Goal: Information Seeking & Learning: Learn about a topic

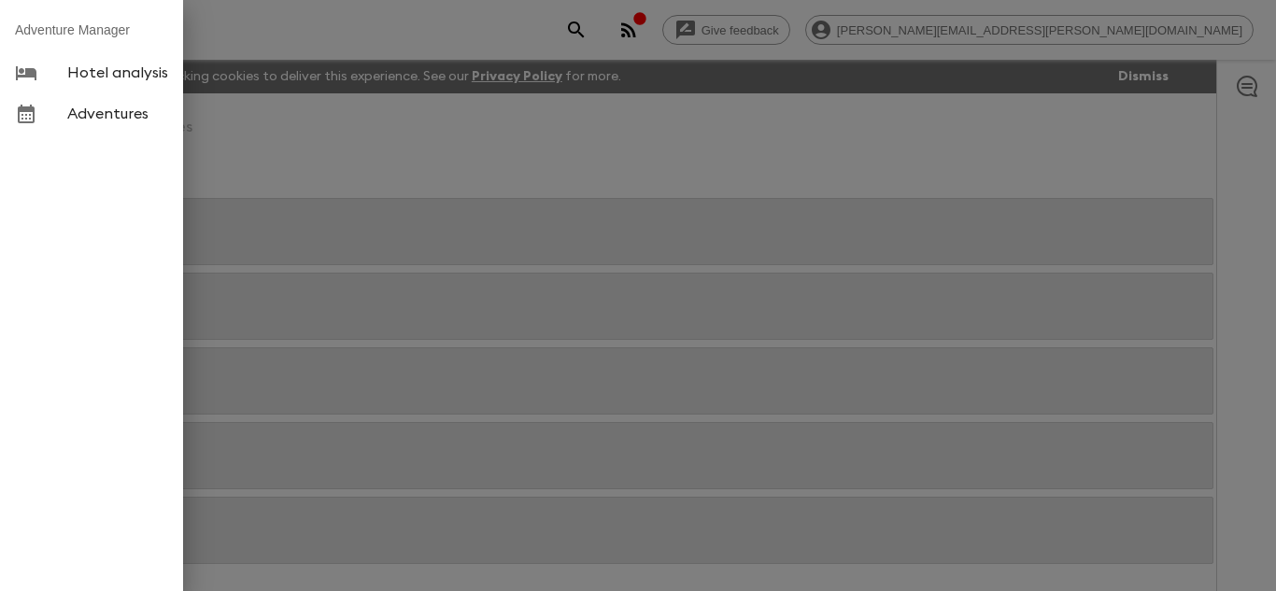
click at [213, 30] on div at bounding box center [638, 295] width 1276 height 591
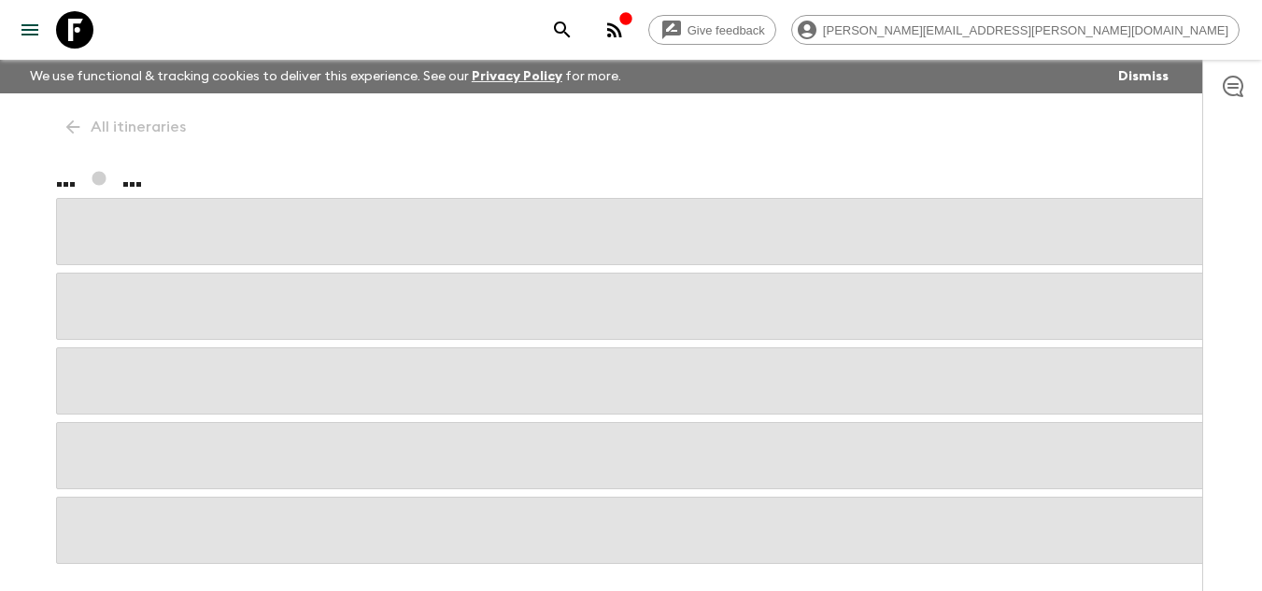
click at [89, 31] on icon at bounding box center [74, 29] width 37 height 37
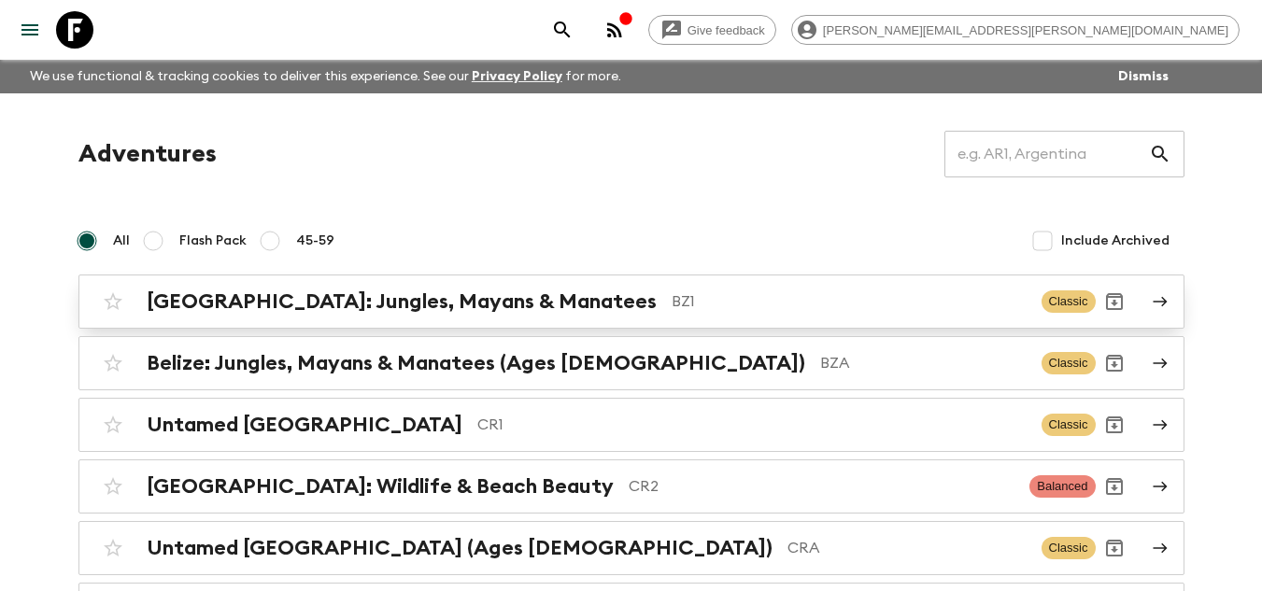
click at [672, 297] on p "BZ1" at bounding box center [849, 302] width 355 height 22
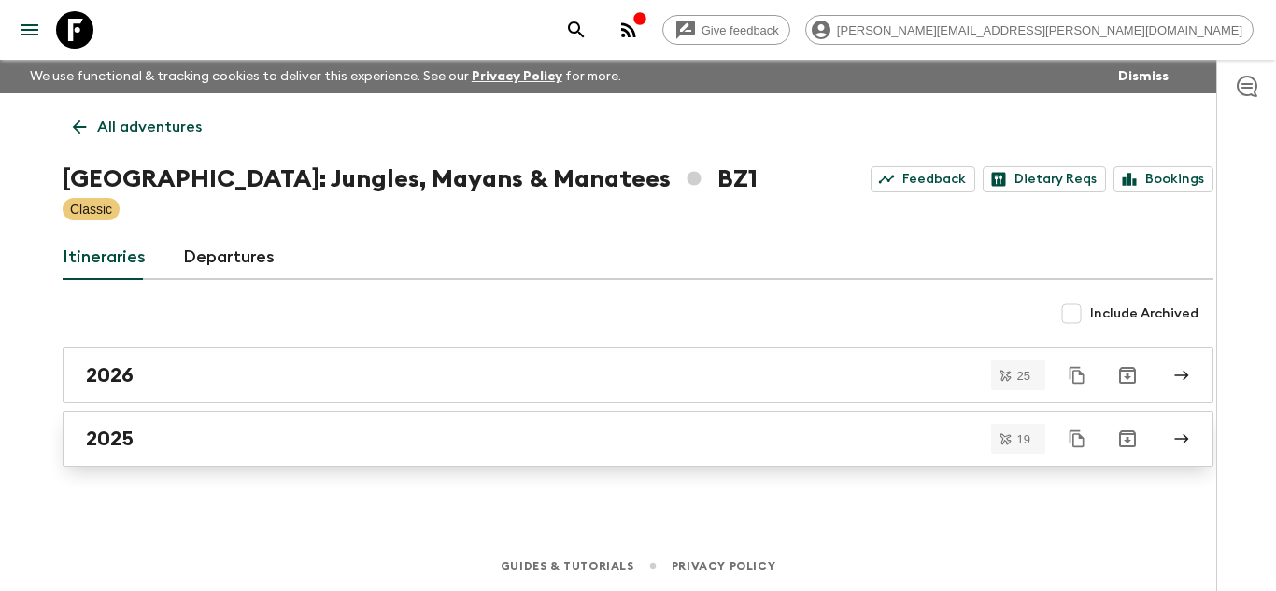
click at [278, 449] on div "2025" at bounding box center [620, 439] width 1069 height 24
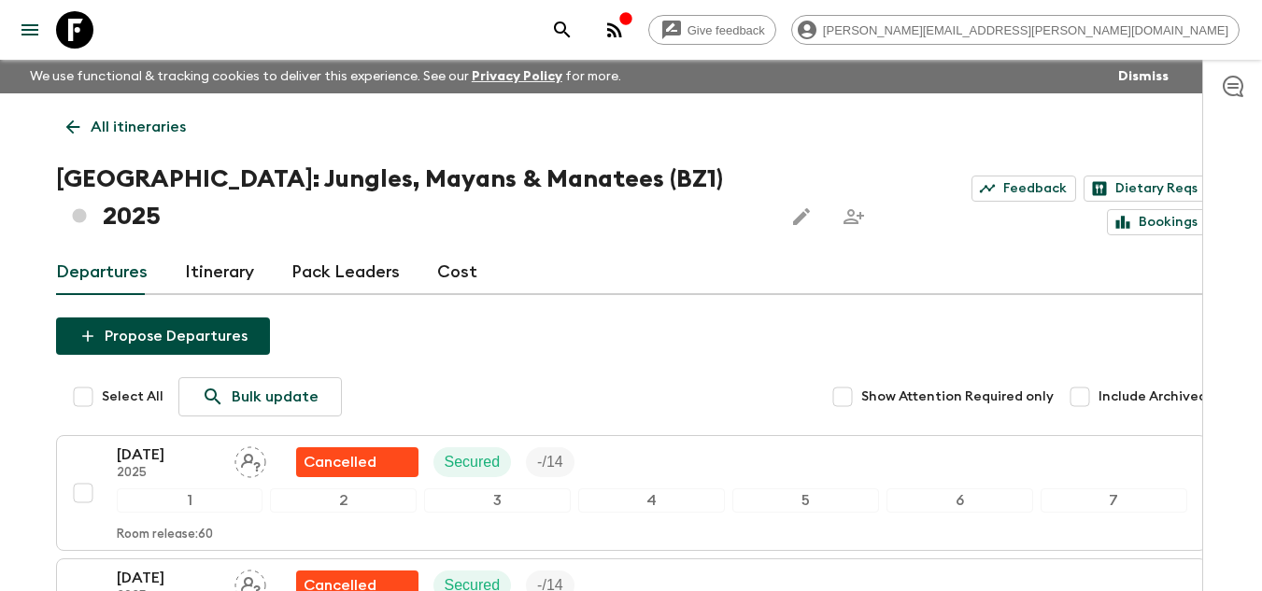
click at [77, 139] on link "All itineraries" at bounding box center [126, 126] width 140 height 37
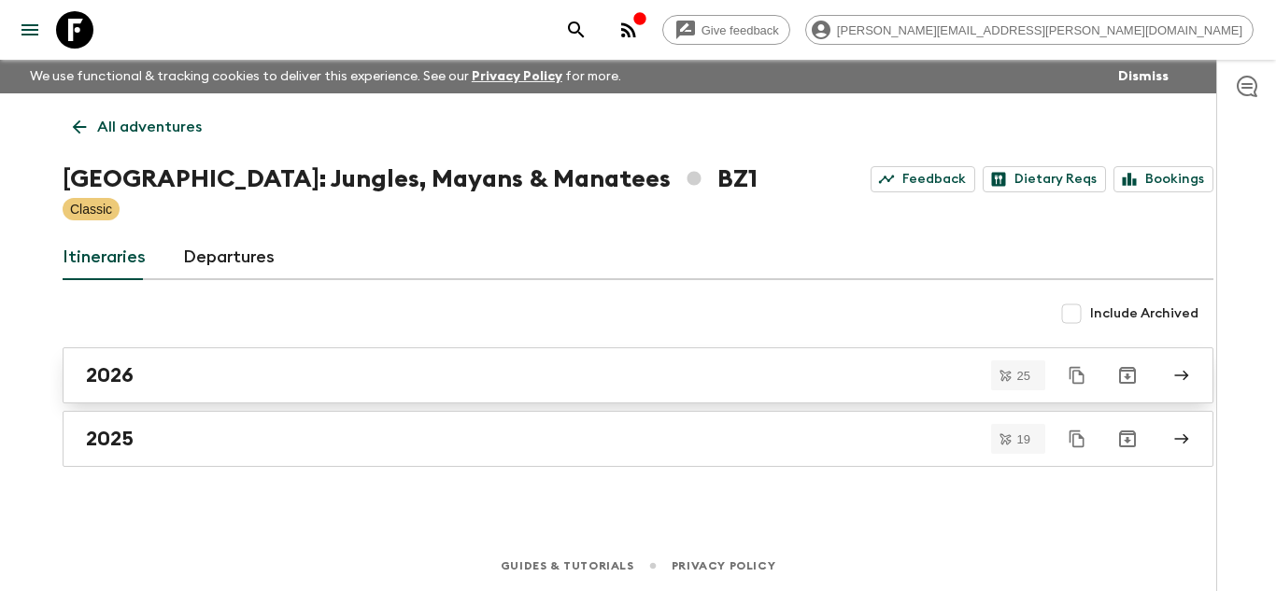
click at [239, 363] on div "2026" at bounding box center [620, 375] width 1069 height 24
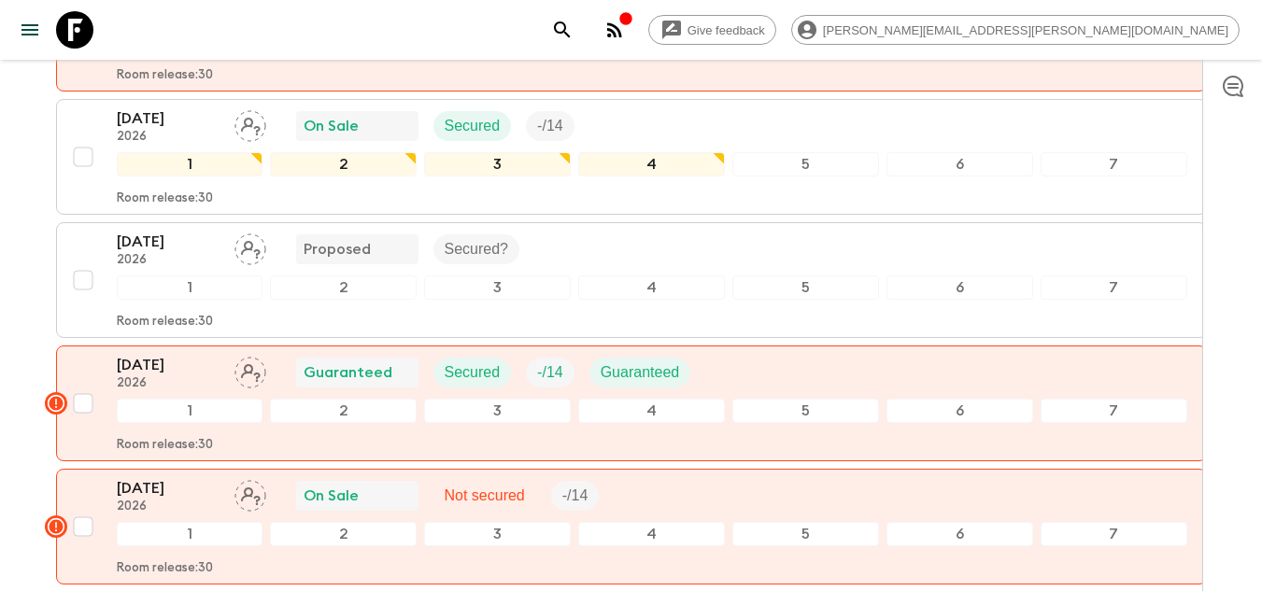
scroll to position [2709, 0]
